Goal: Task Accomplishment & Management: Manage account settings

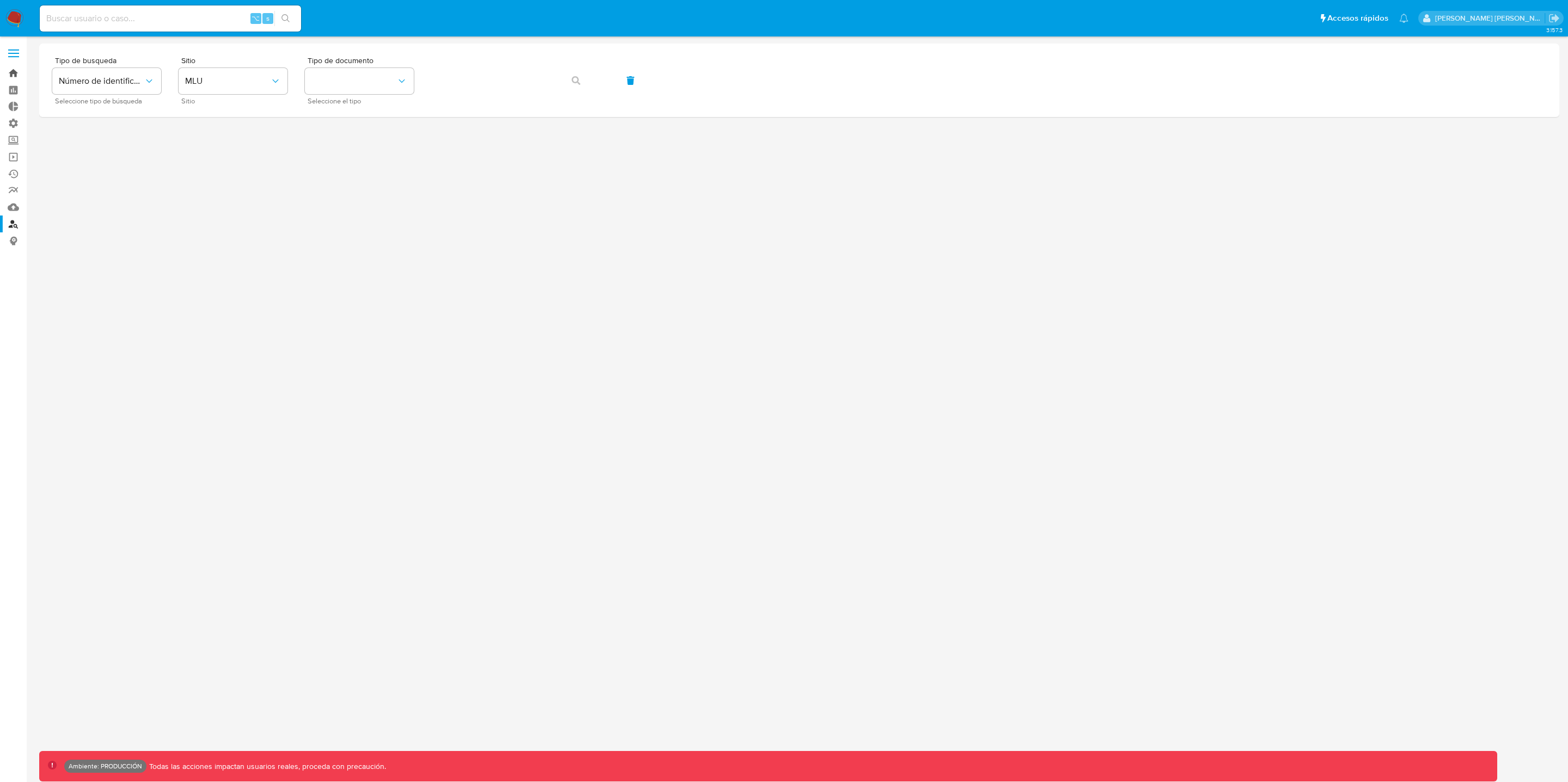
click at [19, 69] on link "Bandeja" at bounding box center [65, 73] width 130 height 17
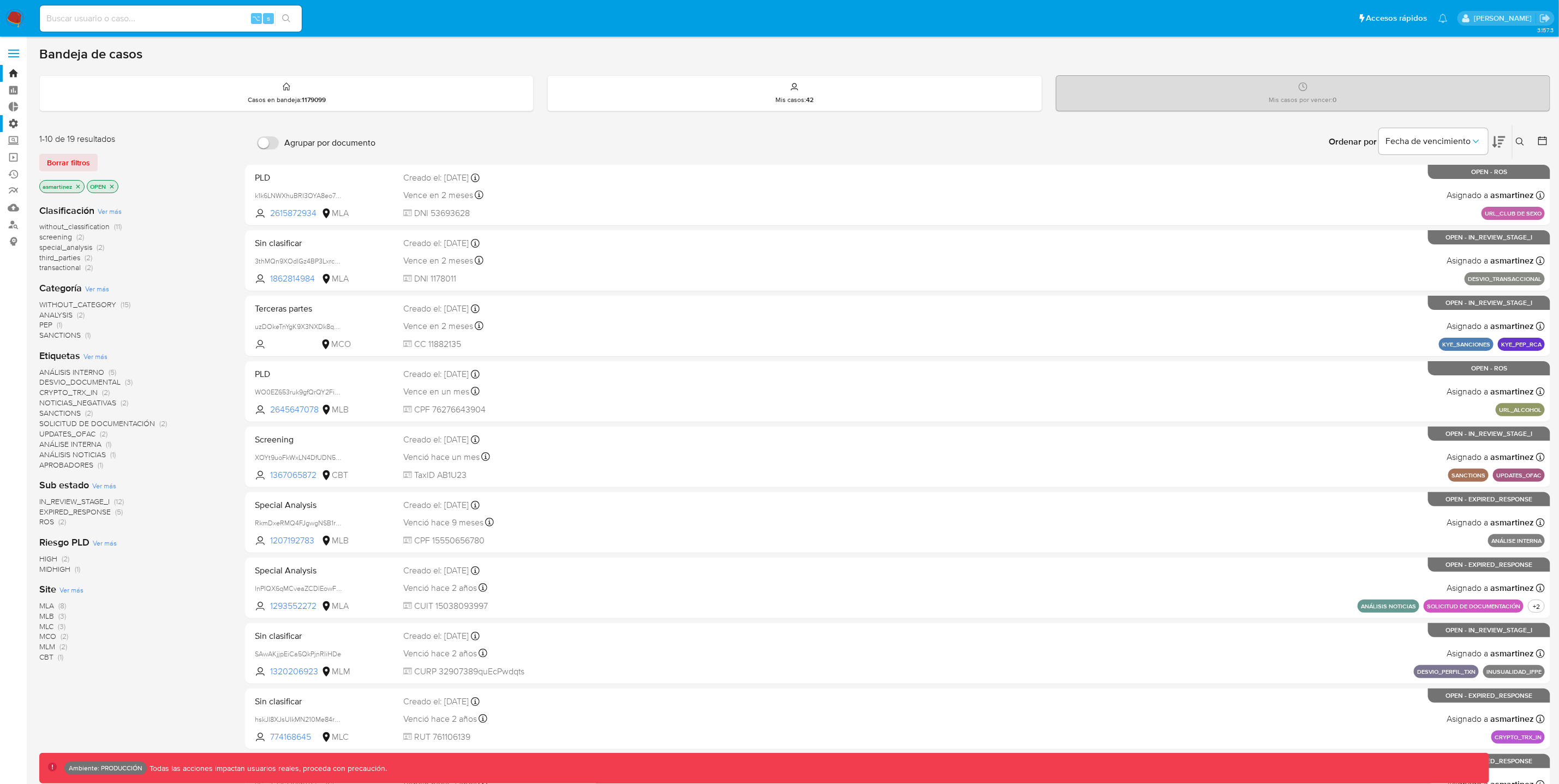
click at [19, 123] on label "Administración" at bounding box center [65, 124] width 130 height 17
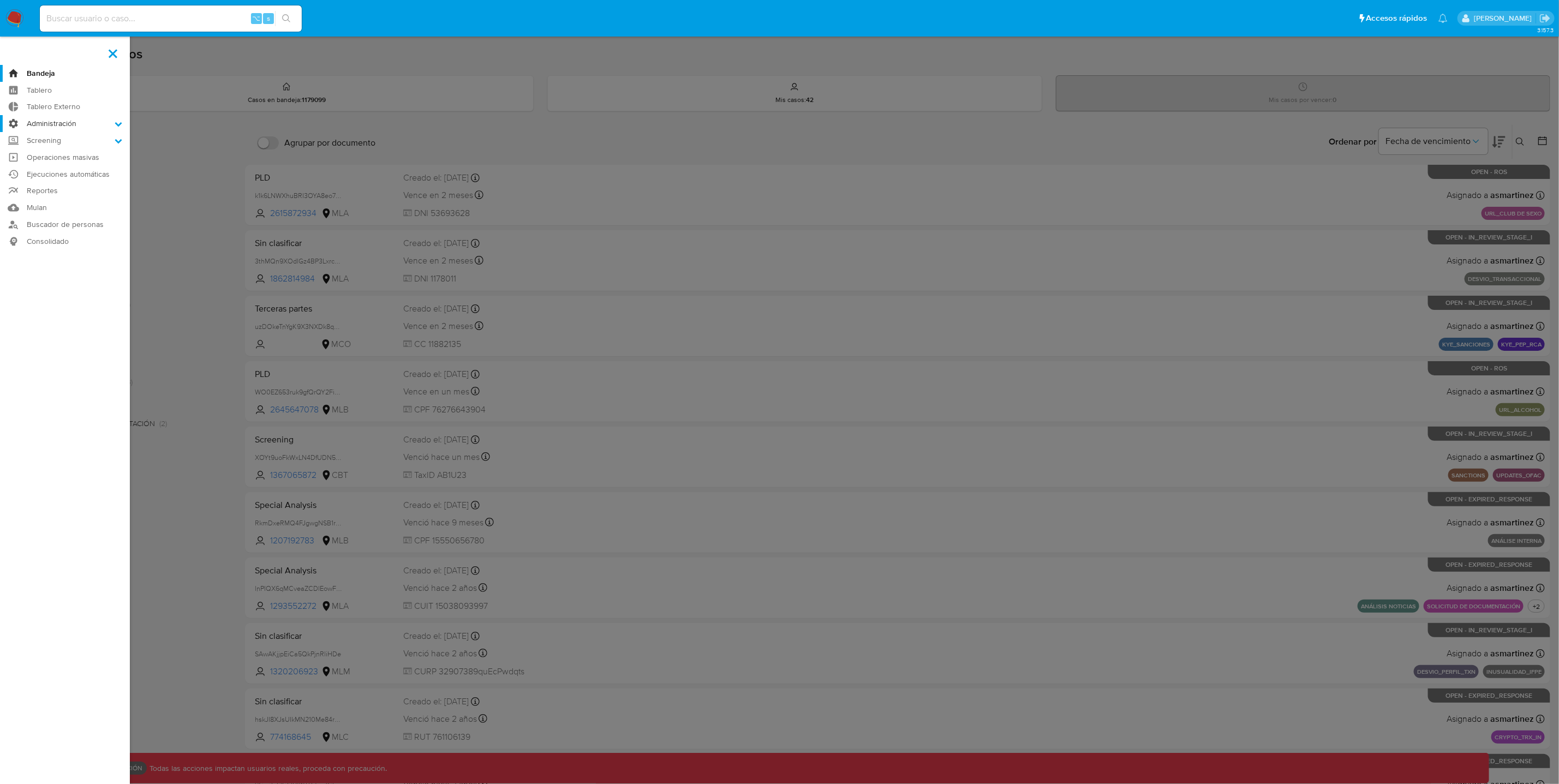
click at [0, 0] on input "Administración" at bounding box center [0, 0] width 0 height 0
click at [68, 143] on link "Reglas" at bounding box center [65, 138] width 130 height 13
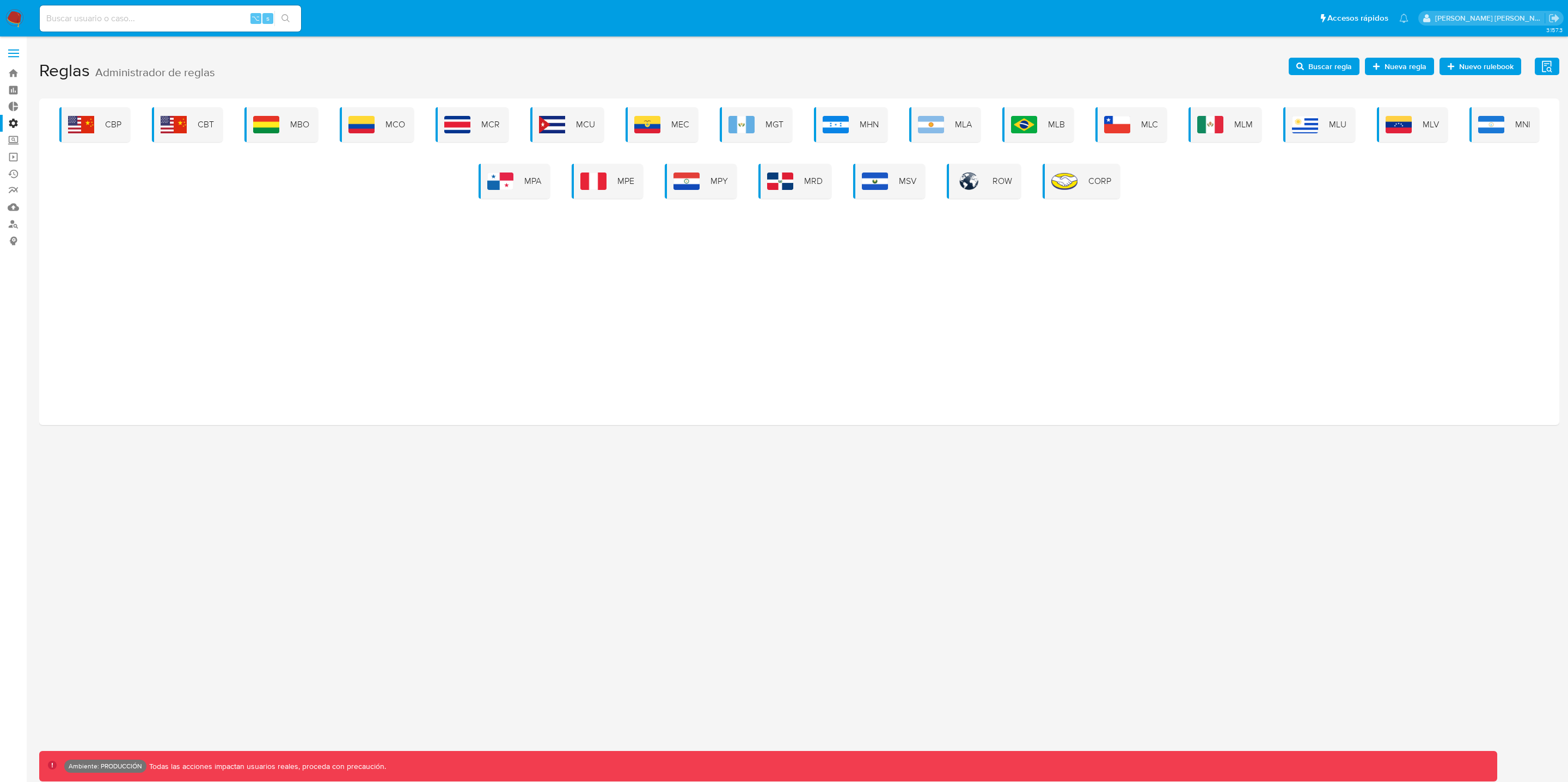
click at [10, 121] on label "Administración" at bounding box center [65, 124] width 130 height 17
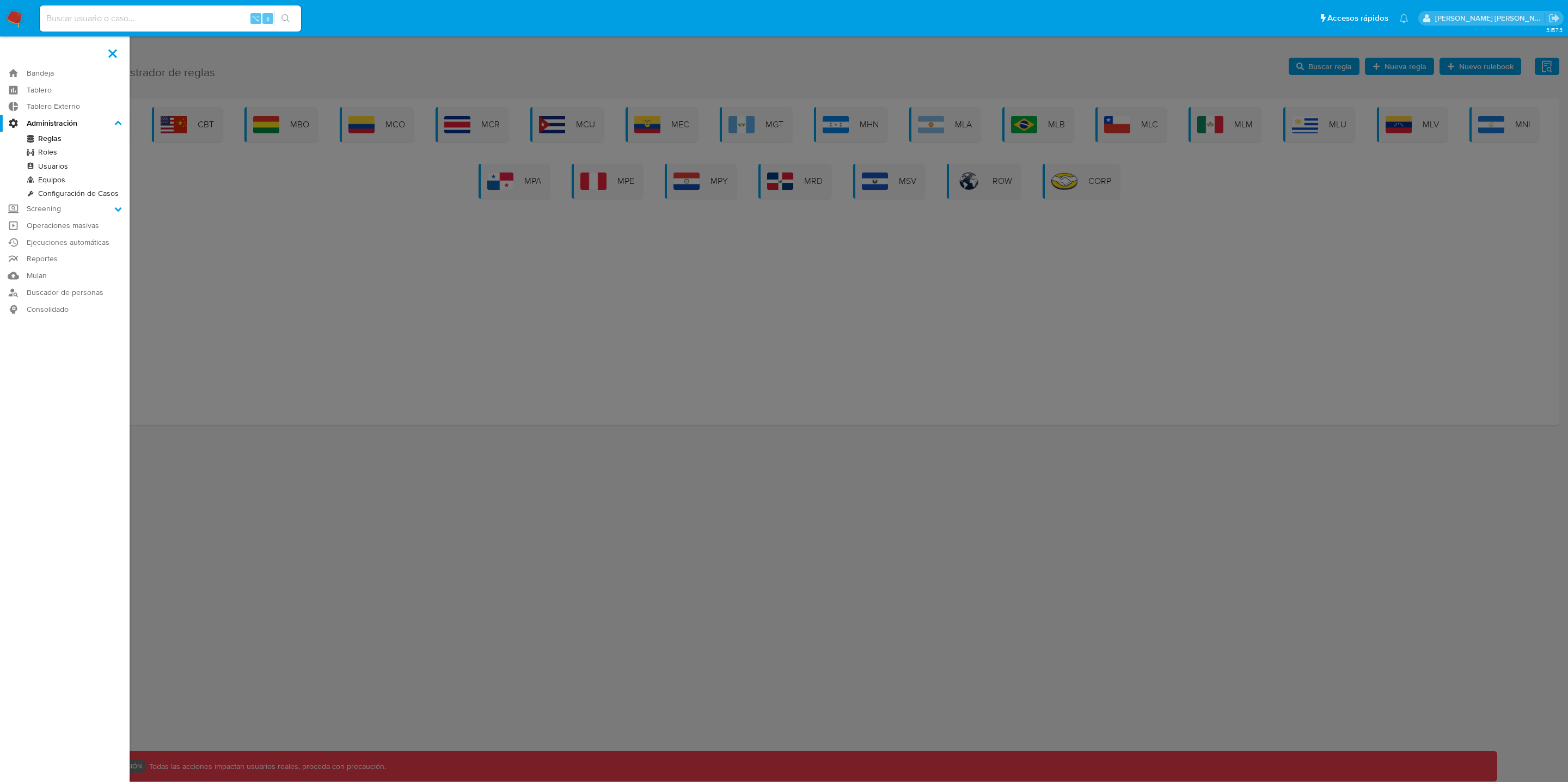
click at [0, 0] on input "Administración" at bounding box center [0, 0] width 0 height 0
click at [50, 152] on link "Roles" at bounding box center [65, 152] width 130 height 13
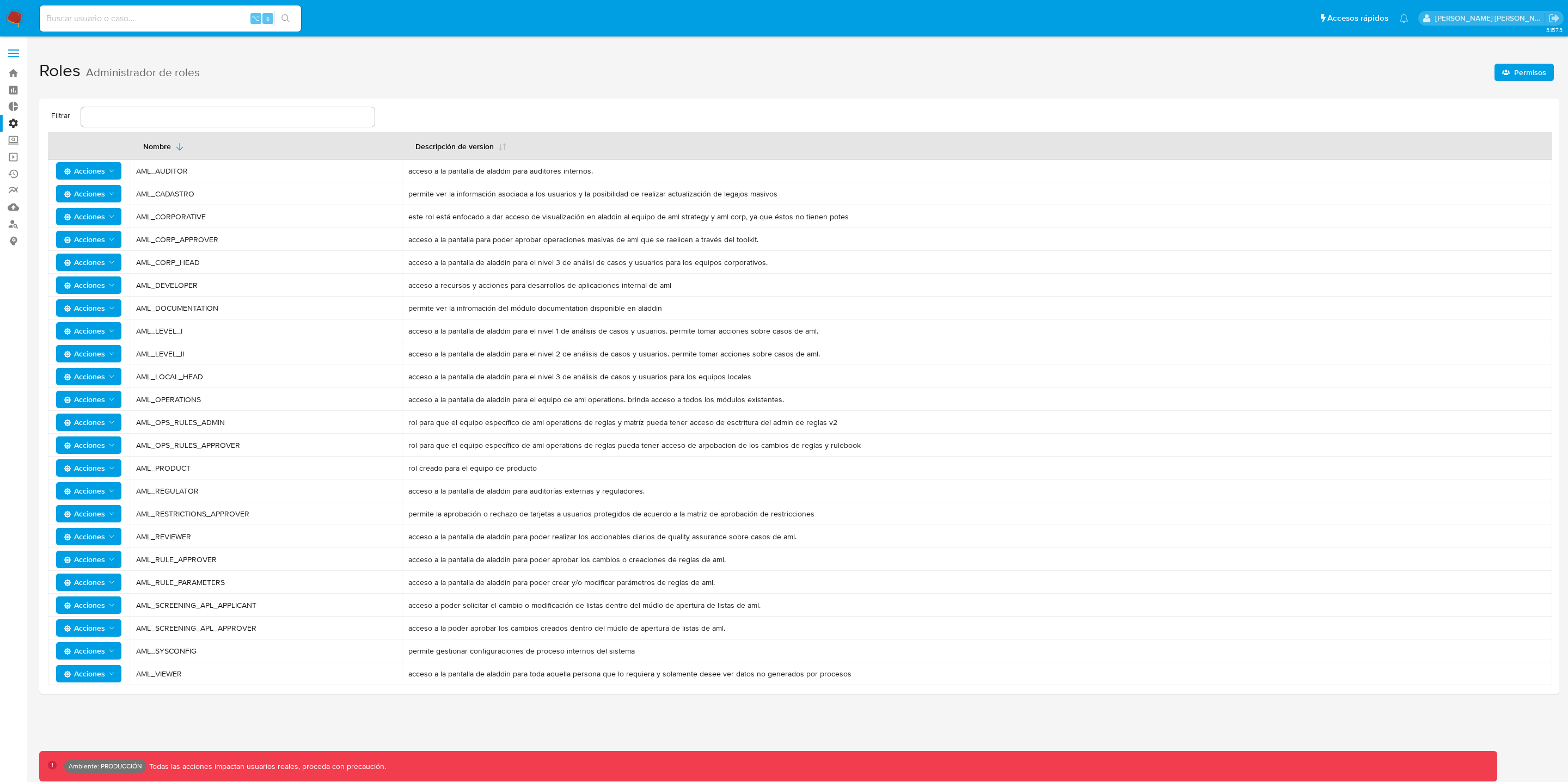
click at [1512, 73] on span "Permisos" at bounding box center [1524, 72] width 44 height 15
